Goal: Find specific page/section: Find specific page/section

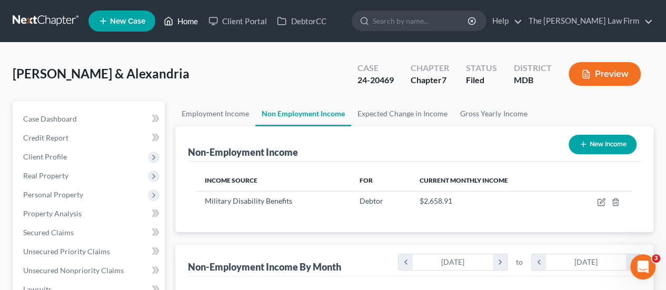
scroll to position [188, 267]
click at [186, 19] on link "Home" at bounding box center [181, 21] width 45 height 19
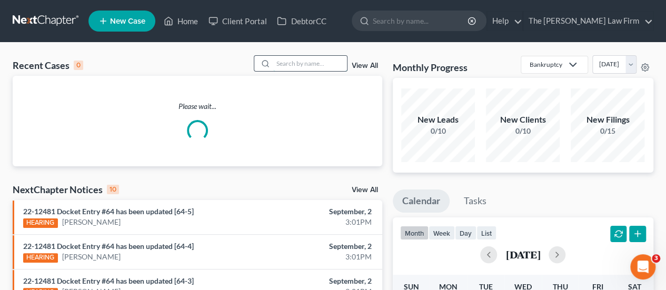
click at [309, 66] on input "search" at bounding box center [310, 63] width 74 height 15
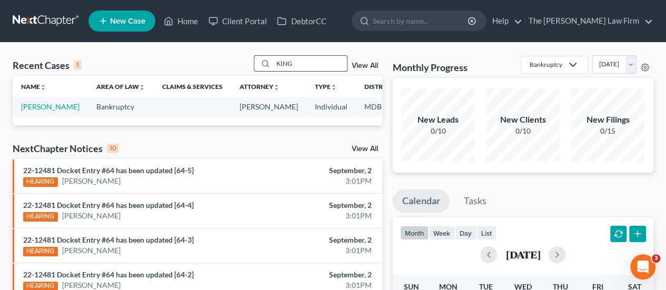
click at [289, 64] on input "KING" at bounding box center [310, 63] width 74 height 15
type input "[PERSON_NAME]"
click at [34, 106] on link "[PERSON_NAME]" at bounding box center [50, 106] width 58 height 9
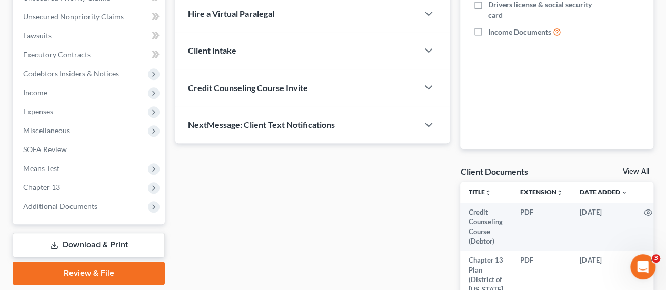
scroll to position [254, 0]
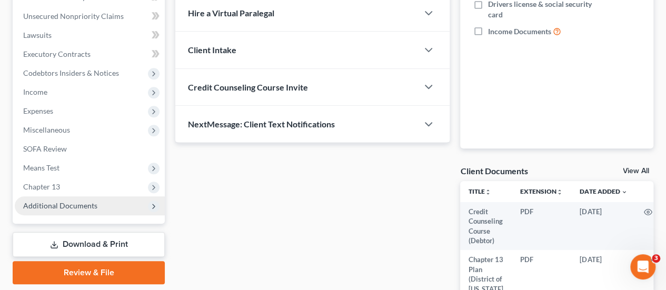
click at [68, 198] on span "Additional Documents" at bounding box center [90, 205] width 150 height 19
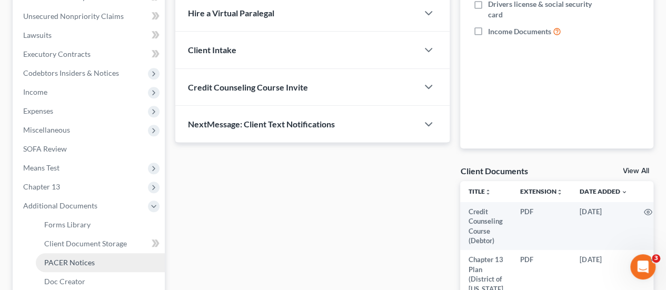
click at [73, 264] on span "PACER Notices" at bounding box center [69, 262] width 51 height 9
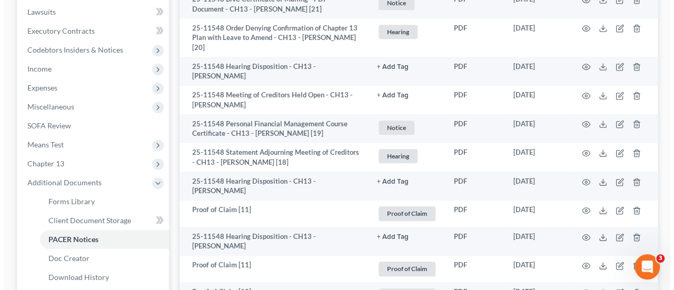
scroll to position [383, 0]
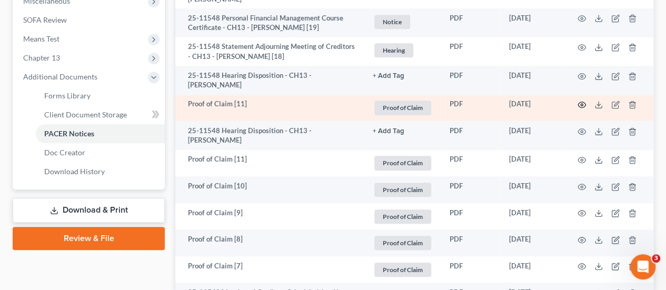
click at [582, 102] on icon "button" at bounding box center [582, 105] width 8 height 8
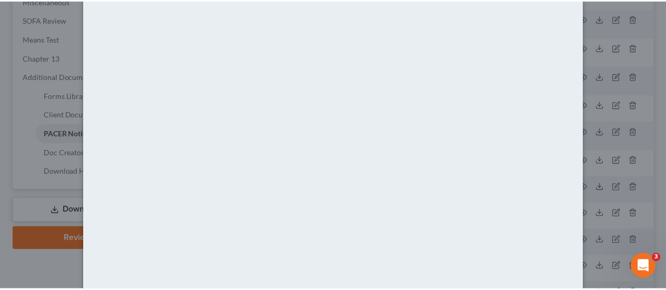
scroll to position [0, 0]
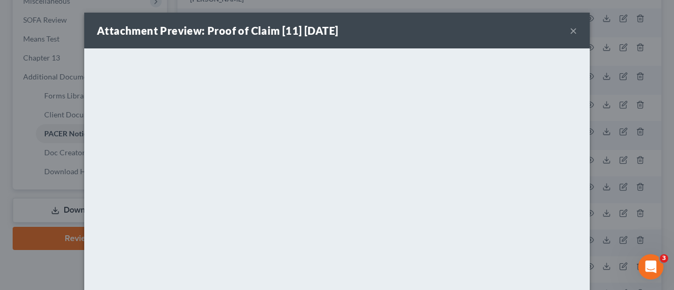
click at [571, 28] on button "×" at bounding box center [573, 30] width 7 height 13
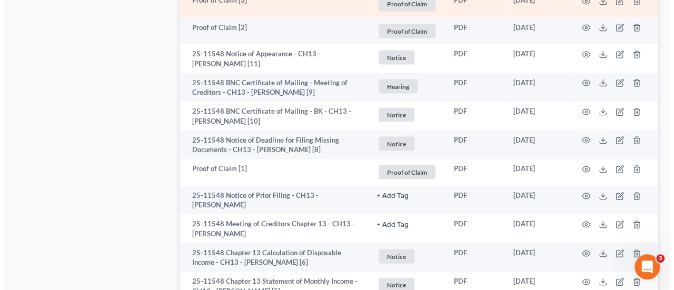
scroll to position [986, 0]
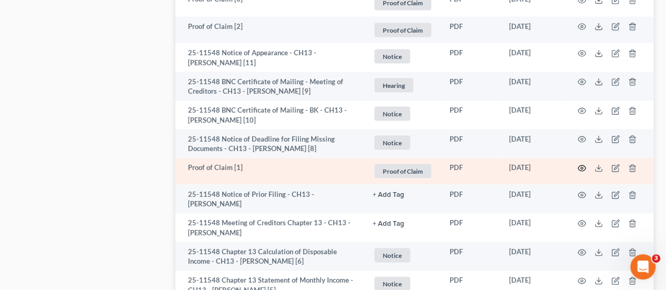
click at [581, 165] on icon "button" at bounding box center [582, 168] width 8 height 8
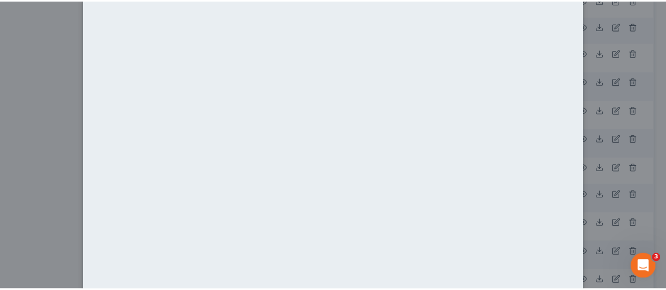
scroll to position [0, 0]
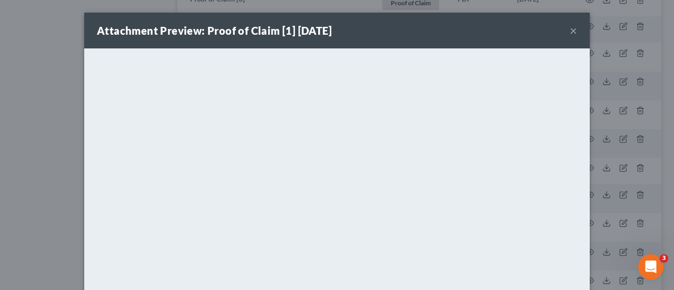
click at [570, 29] on button "×" at bounding box center [573, 30] width 7 height 13
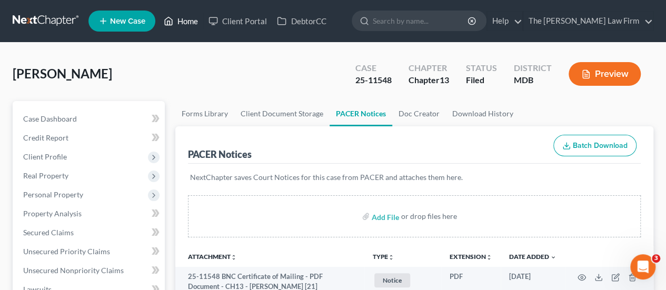
click at [189, 19] on link "Home" at bounding box center [181, 21] width 45 height 19
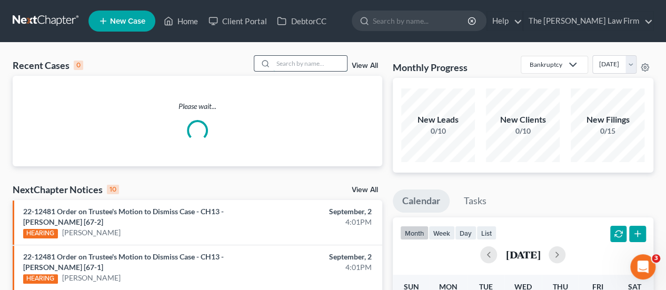
click at [303, 63] on input "search" at bounding box center [310, 63] width 74 height 15
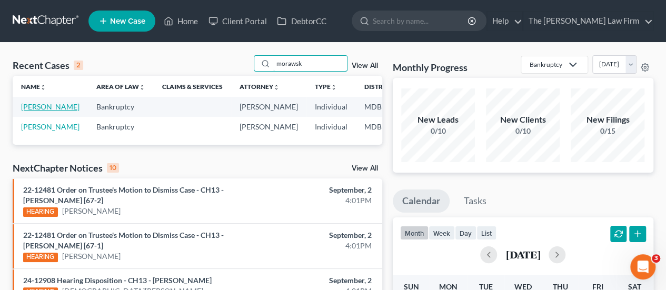
type input "morawsk"
click at [34, 108] on link "[PERSON_NAME]" at bounding box center [50, 106] width 58 height 9
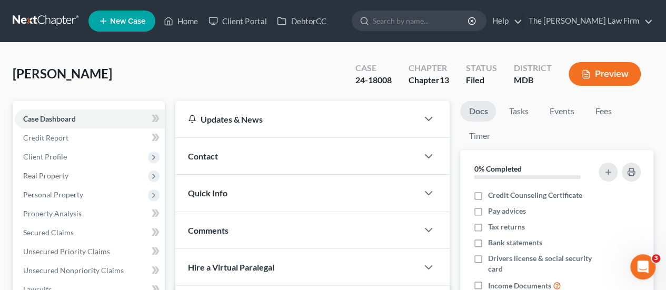
click at [223, 200] on div "Quick Info" at bounding box center [296, 193] width 243 height 36
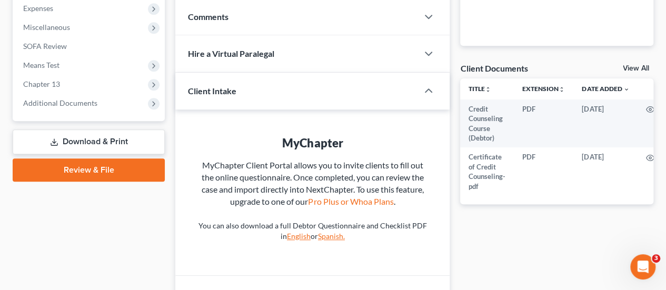
scroll to position [354, 0]
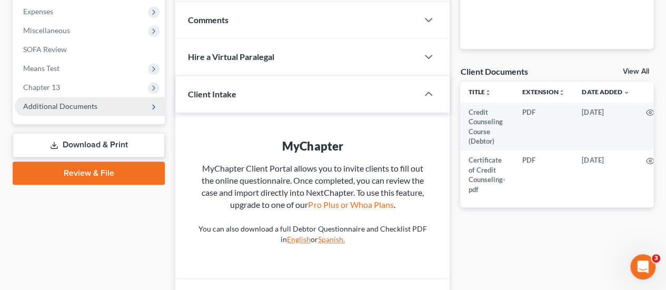
click at [59, 106] on span "Additional Documents" at bounding box center [60, 106] width 74 height 9
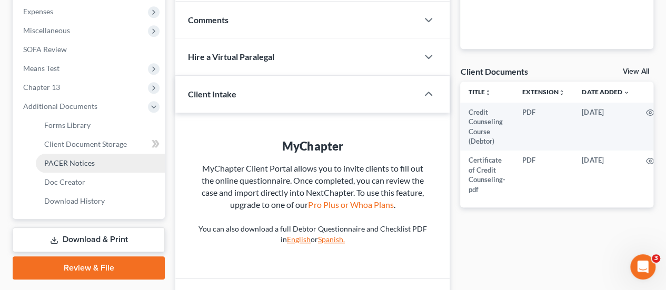
click at [72, 167] on link "PACER Notices" at bounding box center [100, 163] width 129 height 19
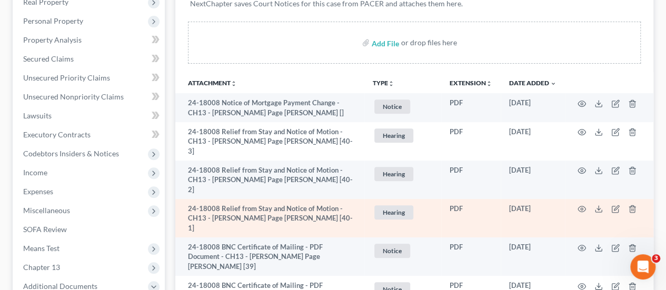
scroll to position [205, 0]
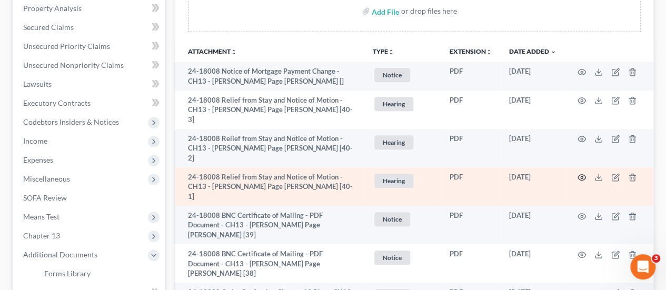
click at [583, 176] on circle "button" at bounding box center [582, 177] width 2 height 2
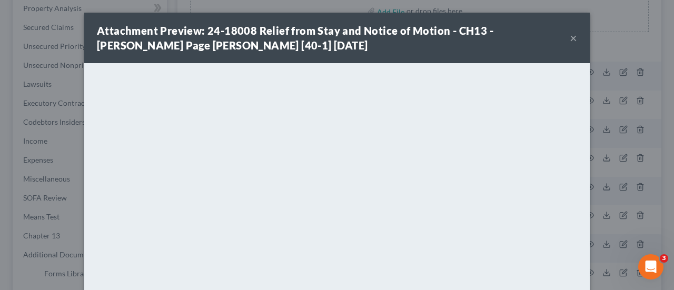
click at [570, 38] on button "×" at bounding box center [573, 38] width 7 height 13
